Goal: Navigation & Orientation: Find specific page/section

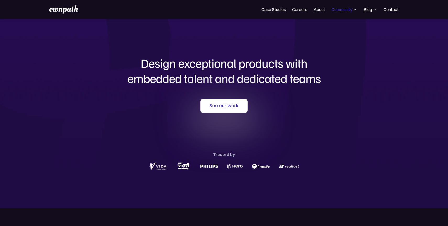
click at [340, 8] on div "Community" at bounding box center [341, 9] width 21 height 6
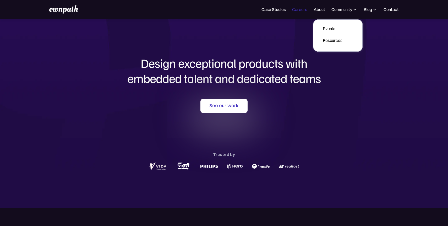
click at [303, 10] on link "Careers" at bounding box center [299, 9] width 15 height 6
